Goal: Task Accomplishment & Management: Use online tool/utility

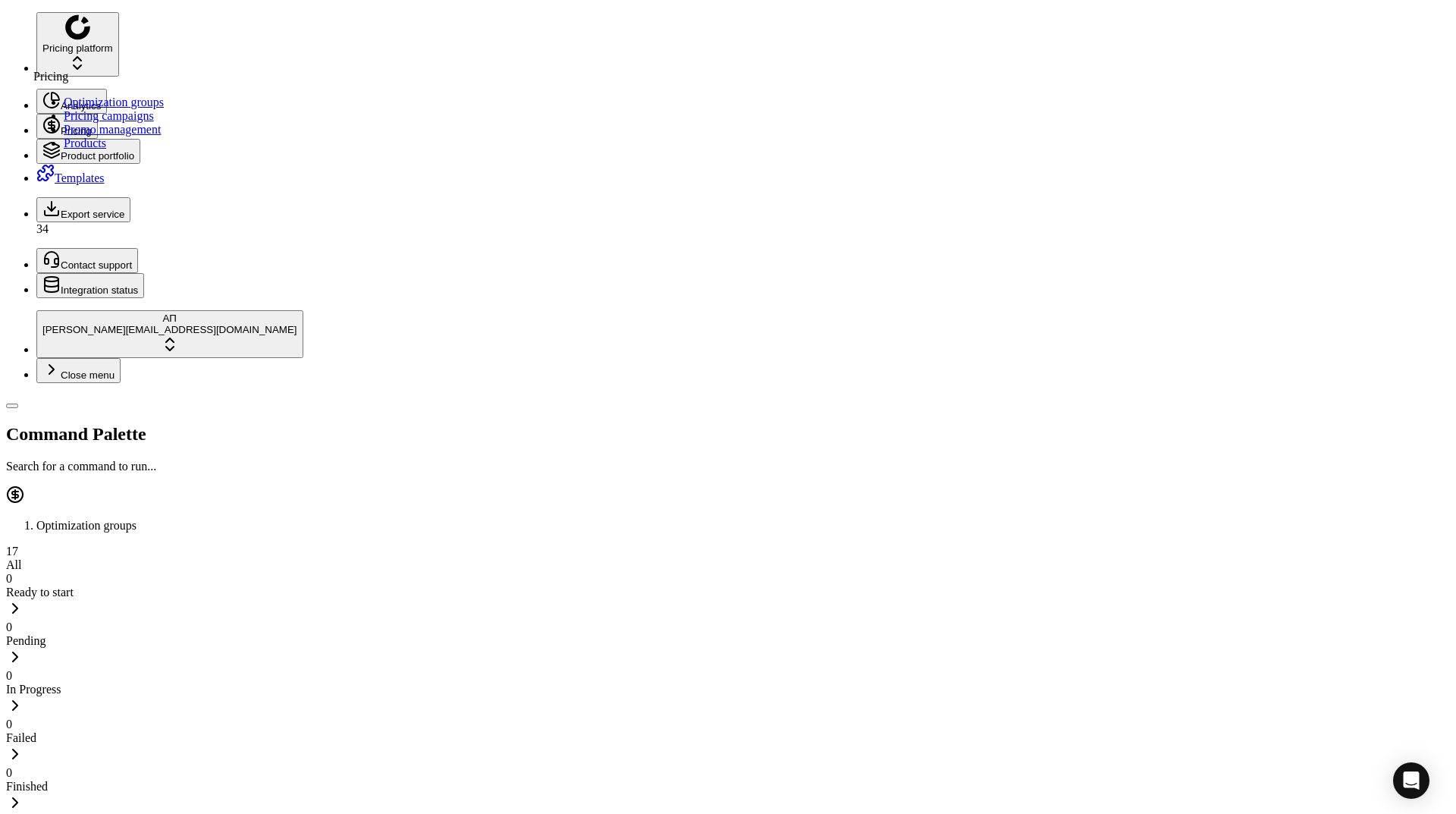
click at [109, 122] on link "Pricing campaigns" at bounding box center [108, 115] width 90 height 13
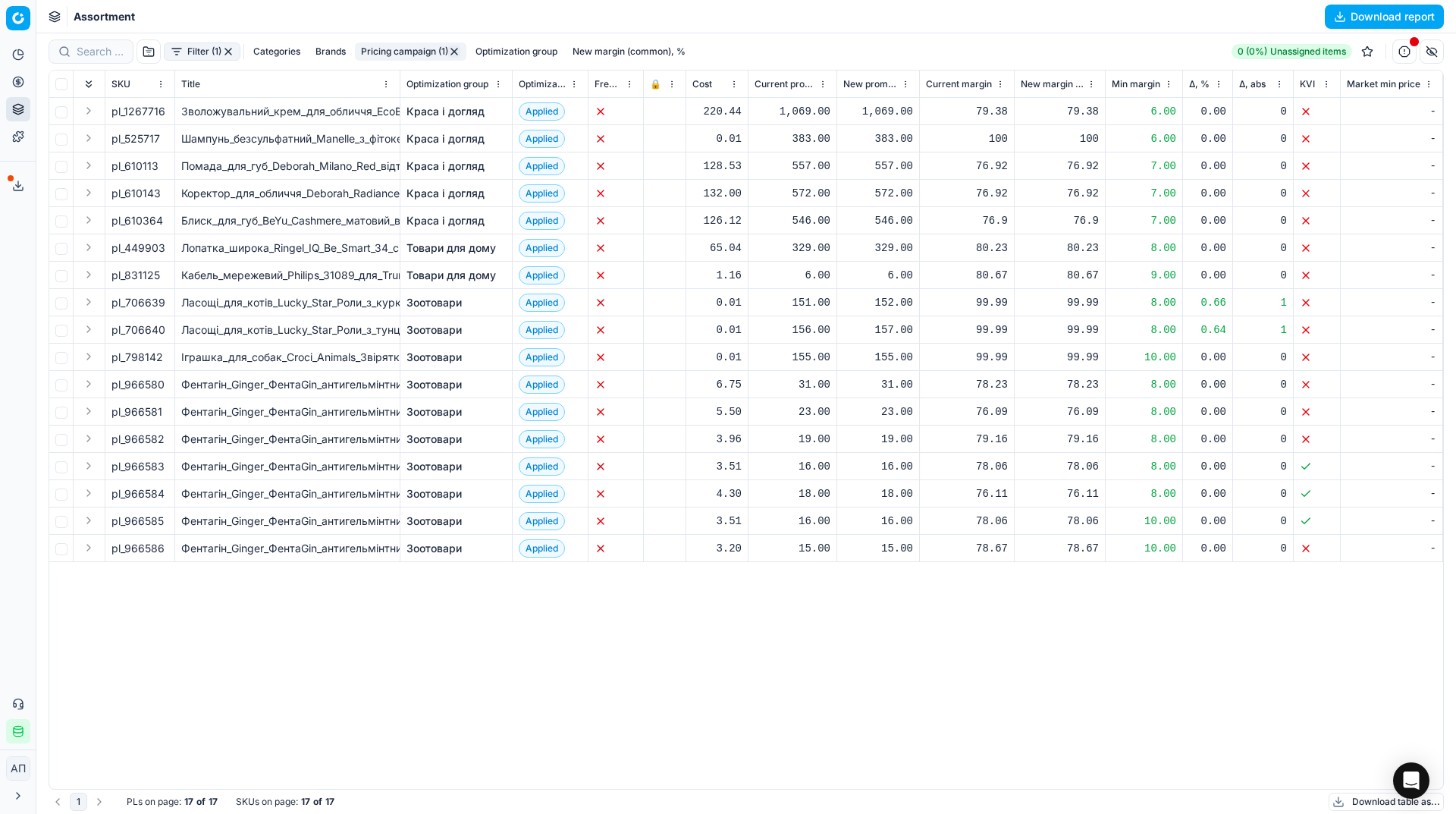
click at [266, 655] on div "pl_1267716 Зволожувальний_крем_для_обличчя_EcoBe_Ceramide_Cream_з_керамідами_50…" at bounding box center [746, 444] width 1394 height 691
